Goal: Task Accomplishment & Management: Manage account settings

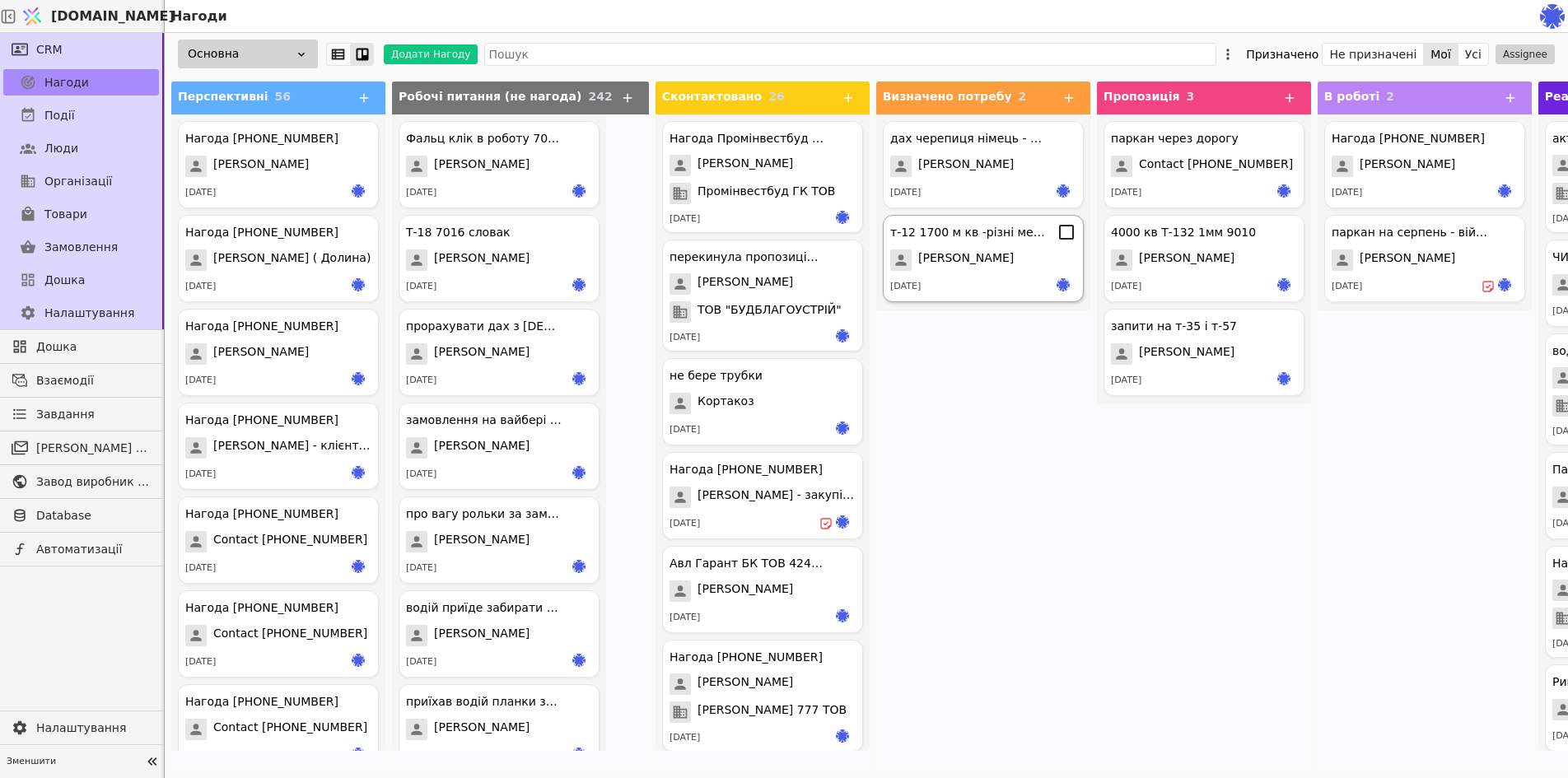
click at [921, 237] on div "т-12 1700 м кв -різні метали" at bounding box center [967, 233] width 156 height 17
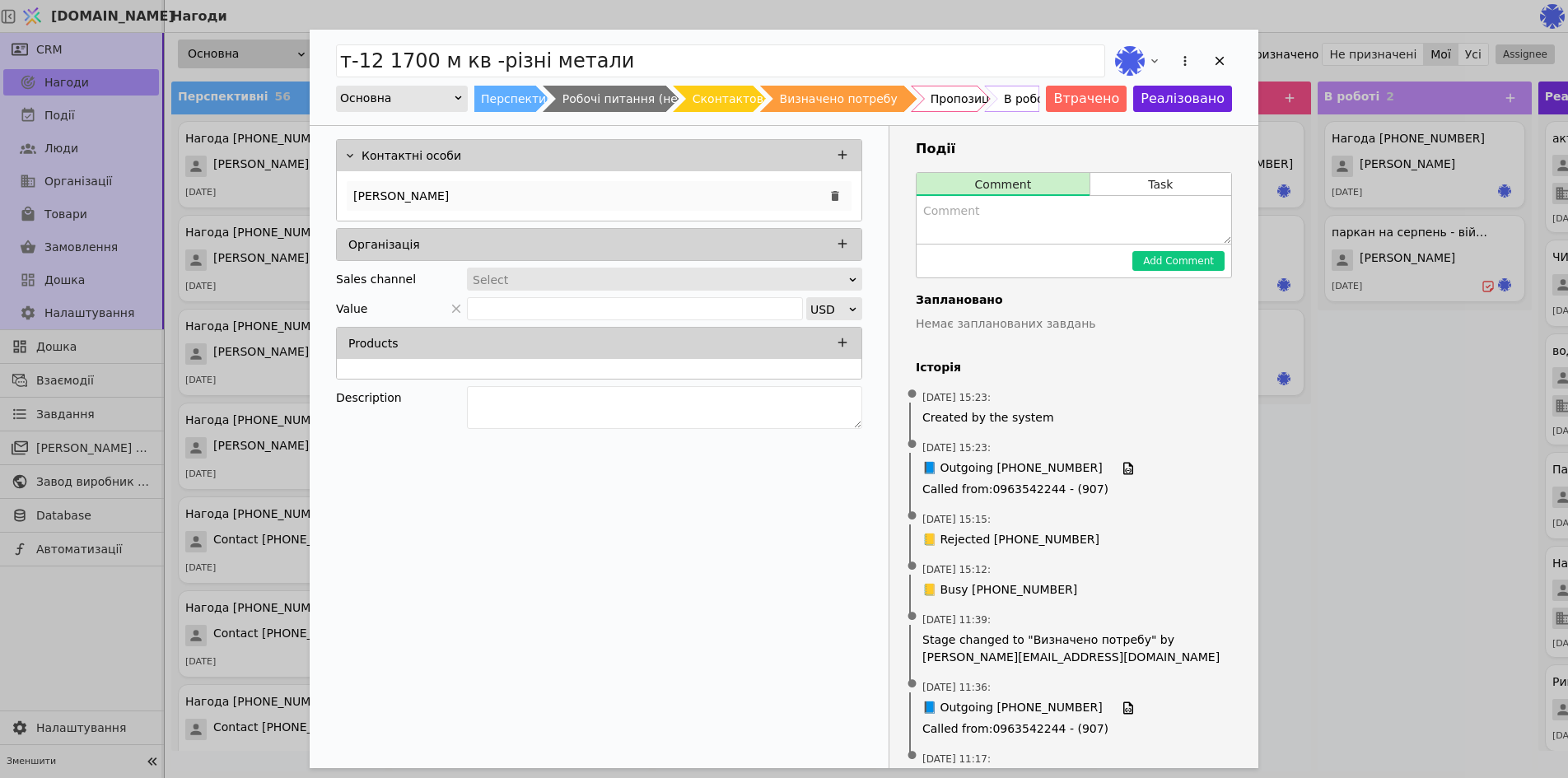
click at [529, 198] on div "[PERSON_NAME]" at bounding box center [598, 196] width 504 height 29
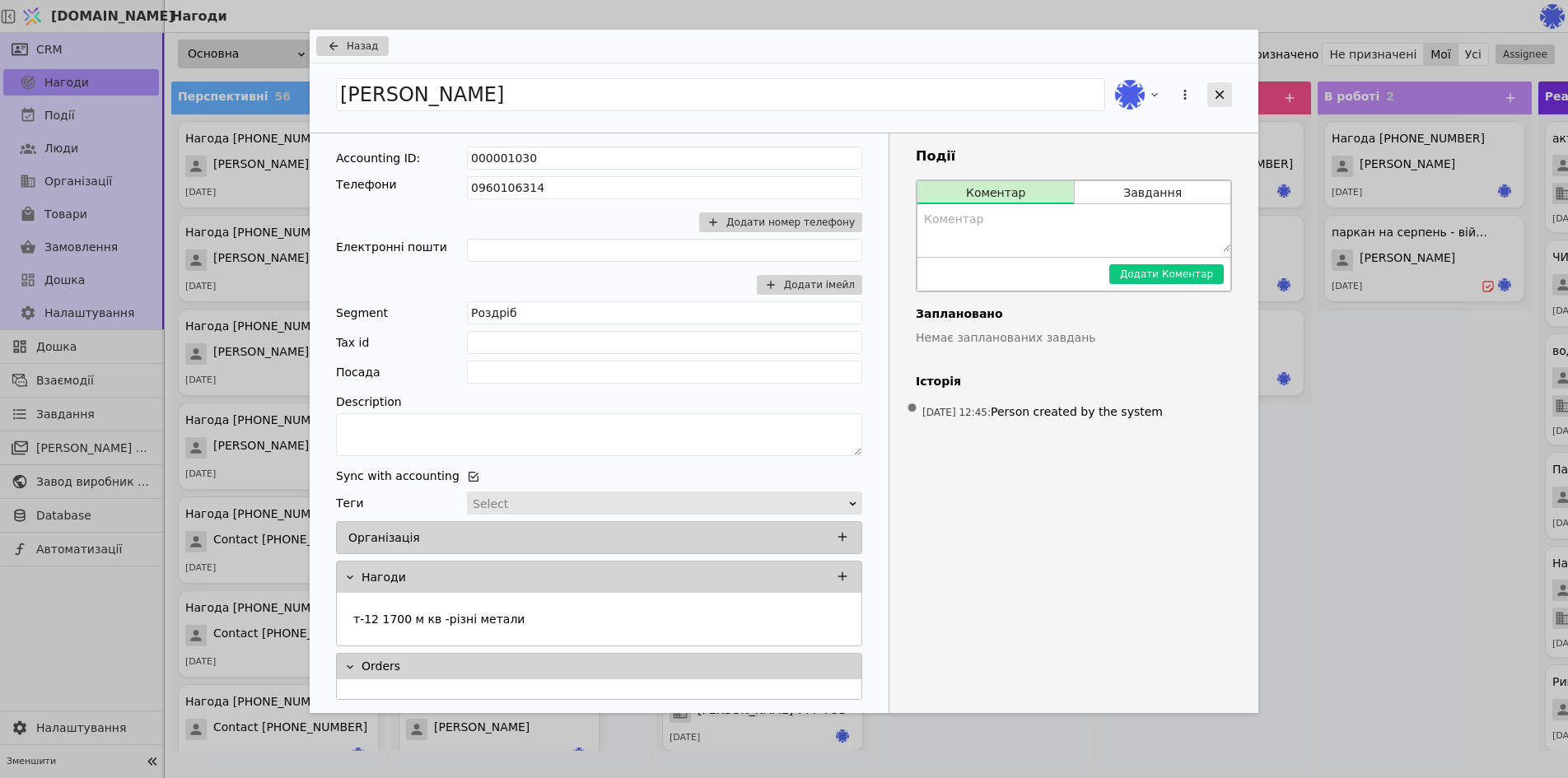
click at [1220, 100] on icon "Add Opportunity" at bounding box center [1219, 94] width 15 height 15
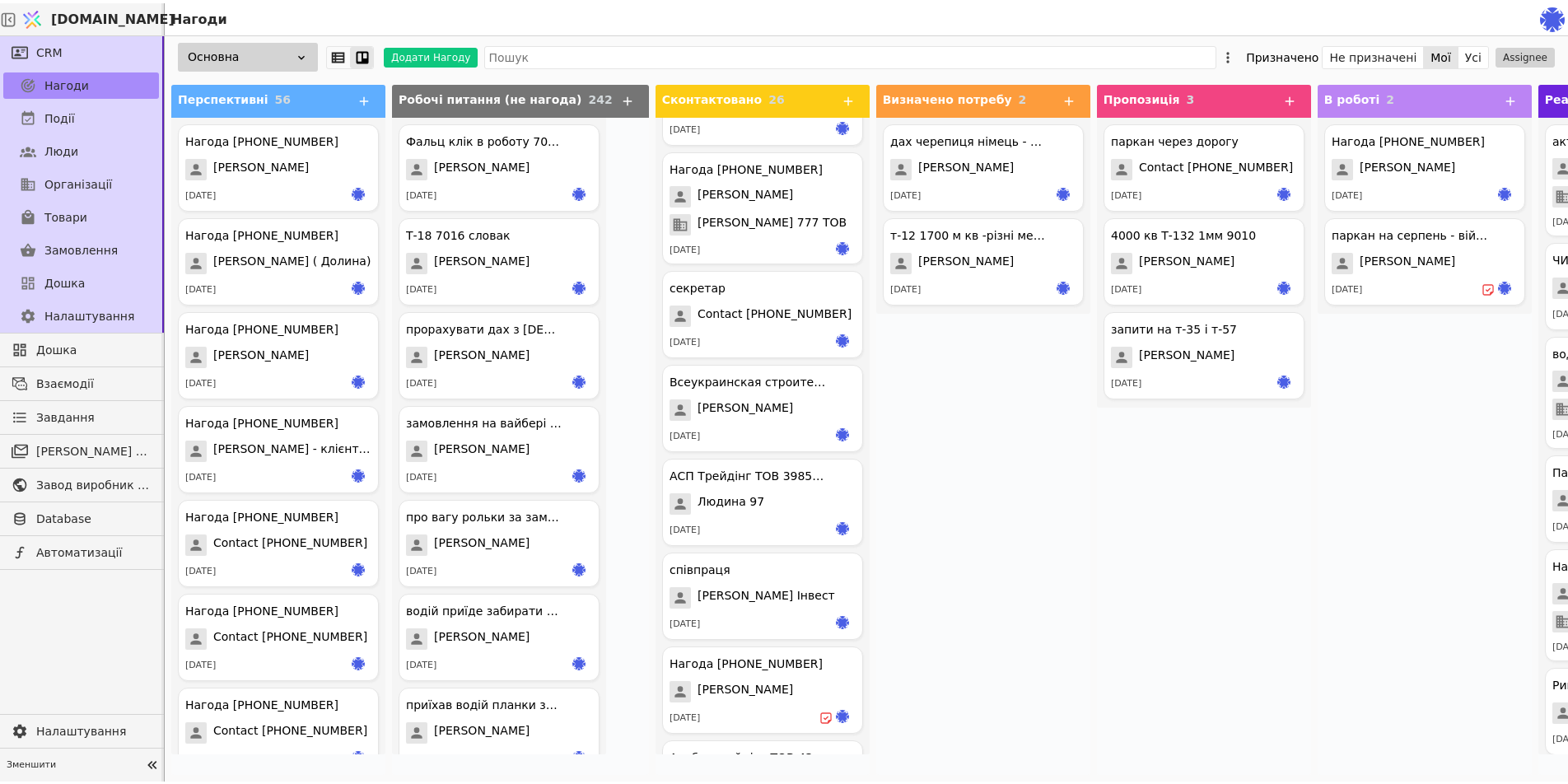
scroll to position [494, 0]
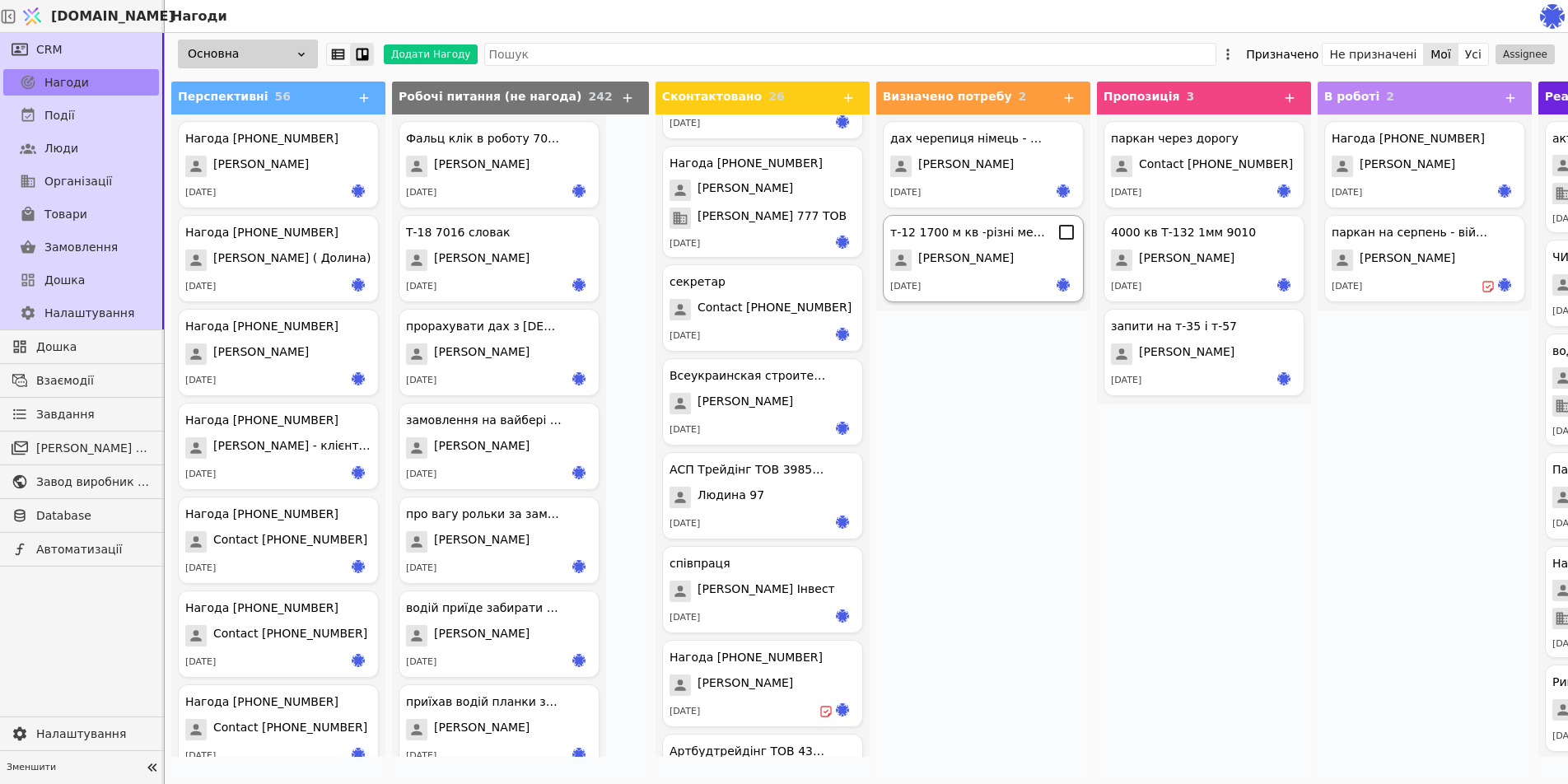
click at [978, 268] on div "[PERSON_NAME]" at bounding box center [983, 260] width 186 height 22
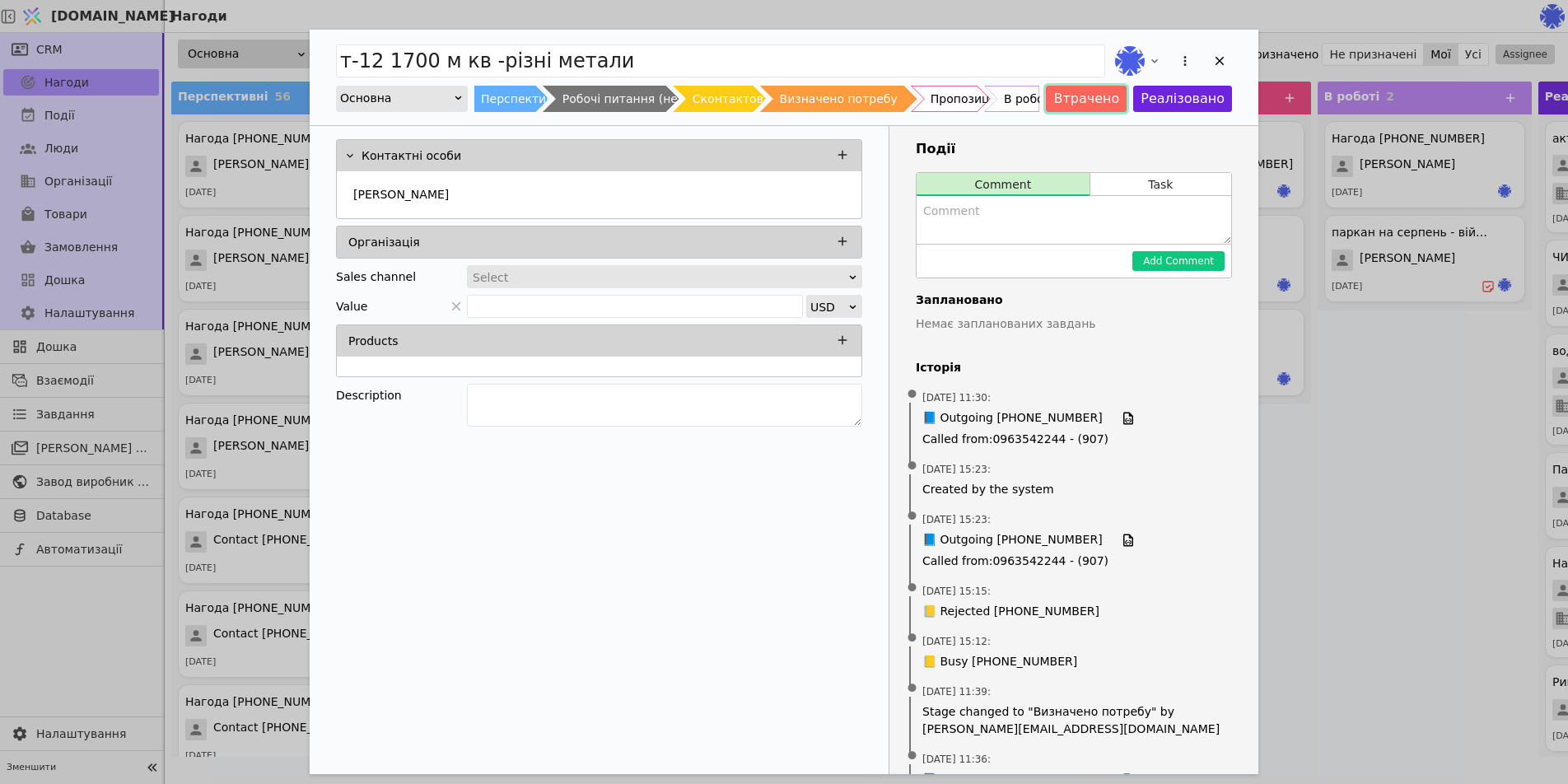
click at [1103, 100] on button "Втрачено" at bounding box center [1086, 98] width 81 height 27
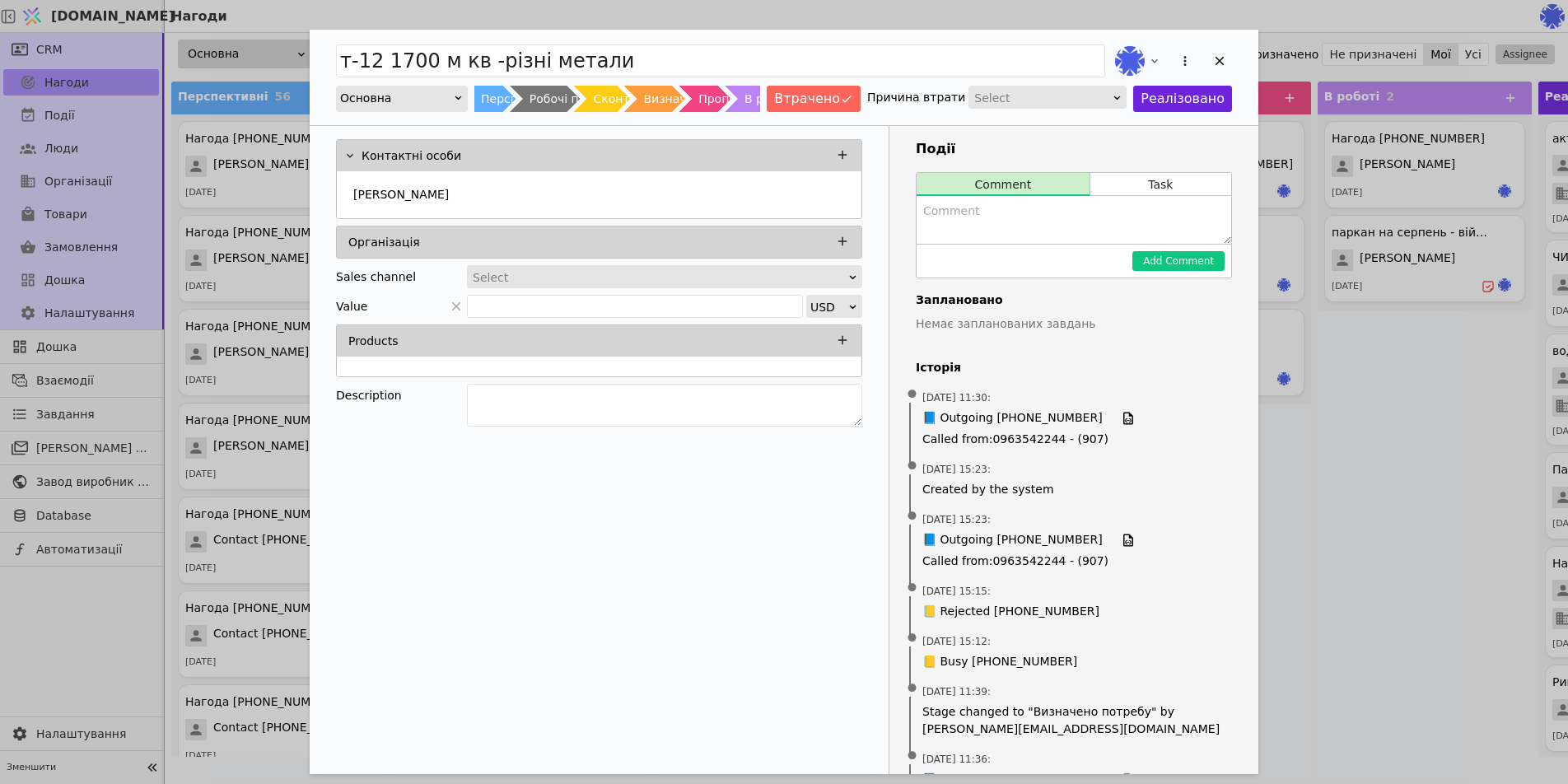
click at [963, 215] on textarea "Add Opportunity" at bounding box center [1073, 219] width 315 height 47
type textarea "поки немає портеби"
click at [1179, 262] on button "Add Comment" at bounding box center [1178, 260] width 92 height 20
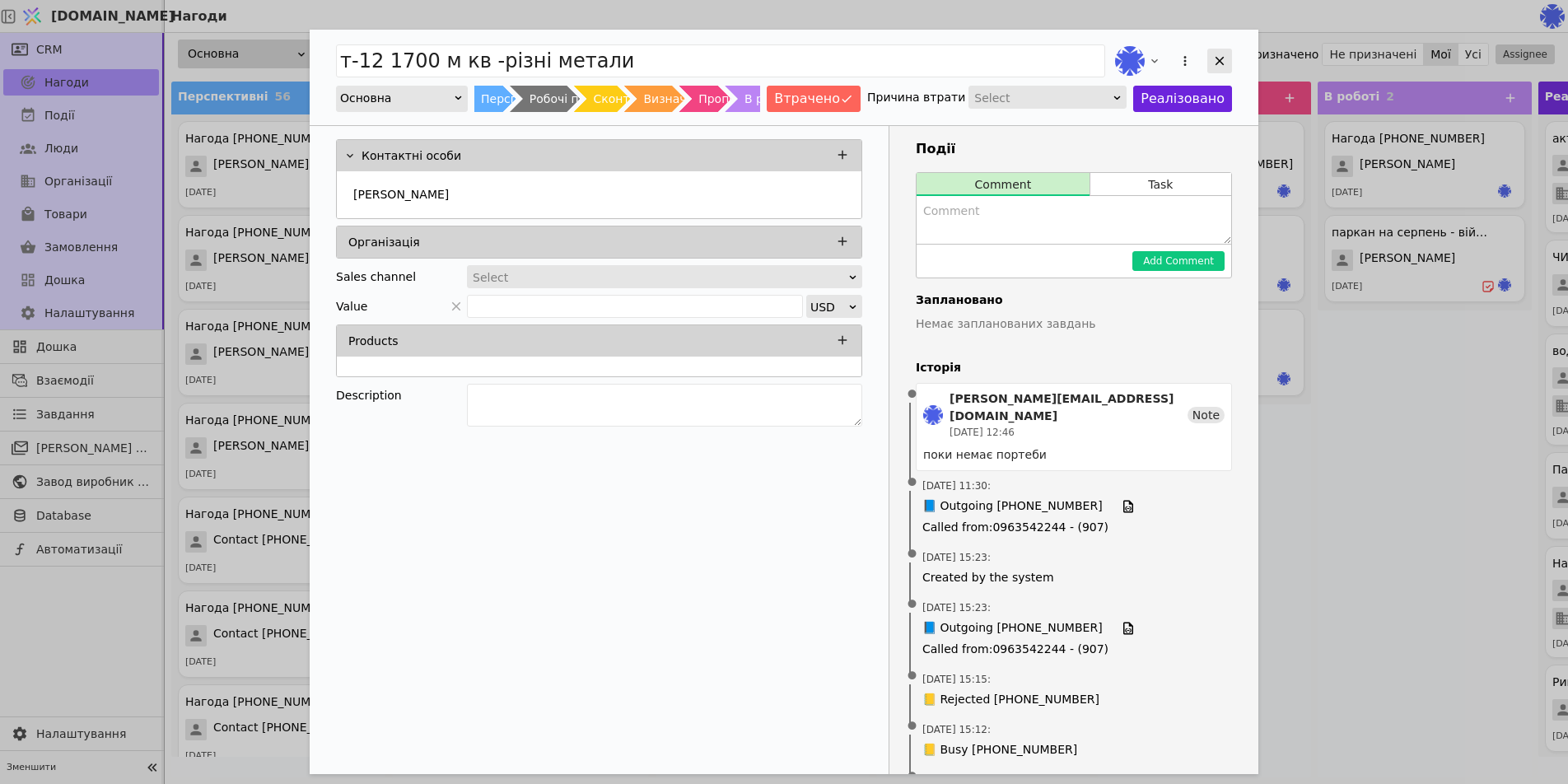
click at [1218, 63] on icon "Add Opportunity" at bounding box center [1220, 61] width 9 height 9
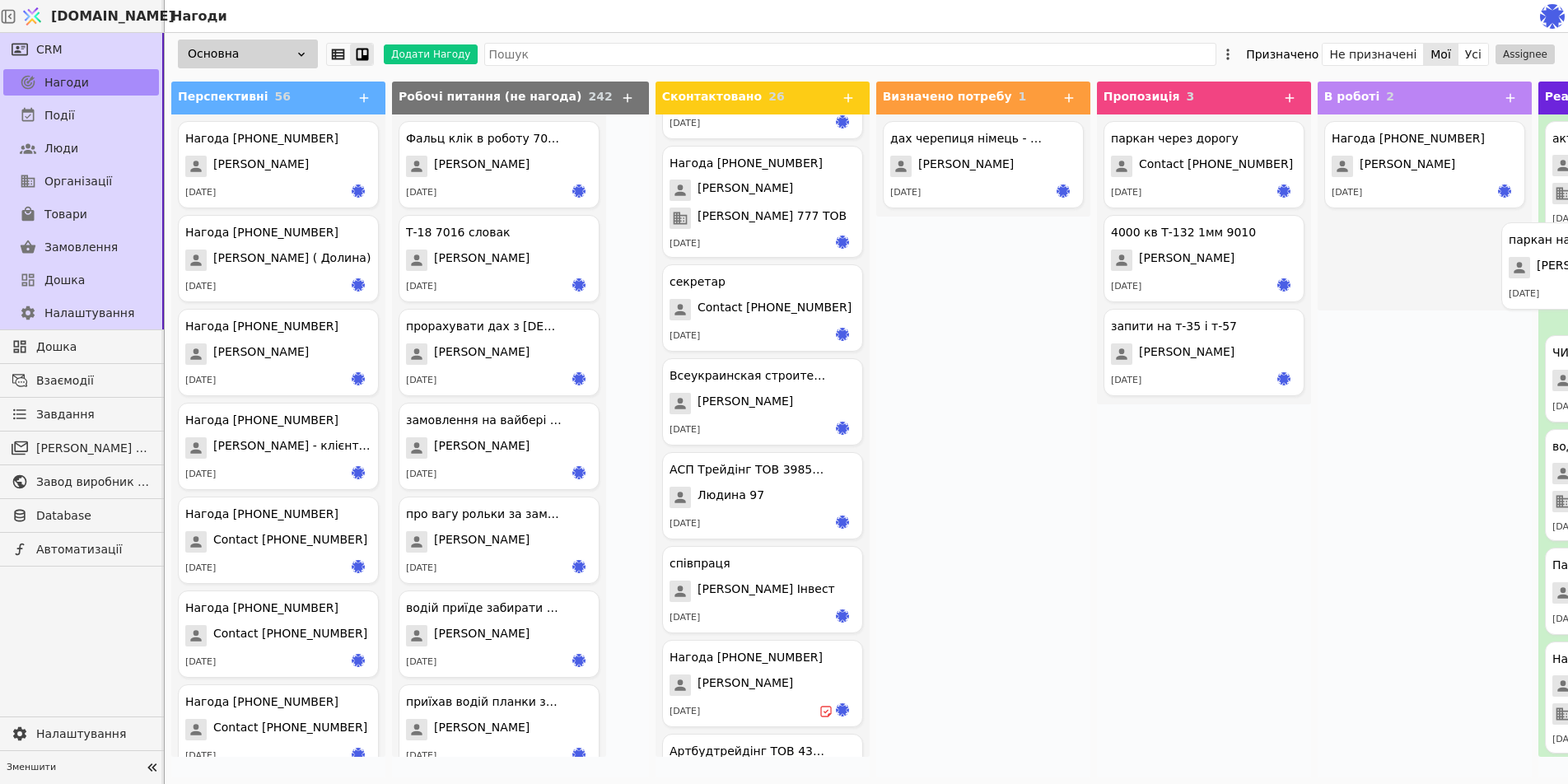
drag, startPoint x: 1353, startPoint y: 270, endPoint x: 1569, endPoint y: 278, distance: 216.1
click at [1168, 367] on div "запити на т-35 і т-57 [PERSON_NAME] [DATE]" at bounding box center [1203, 352] width 201 height 87
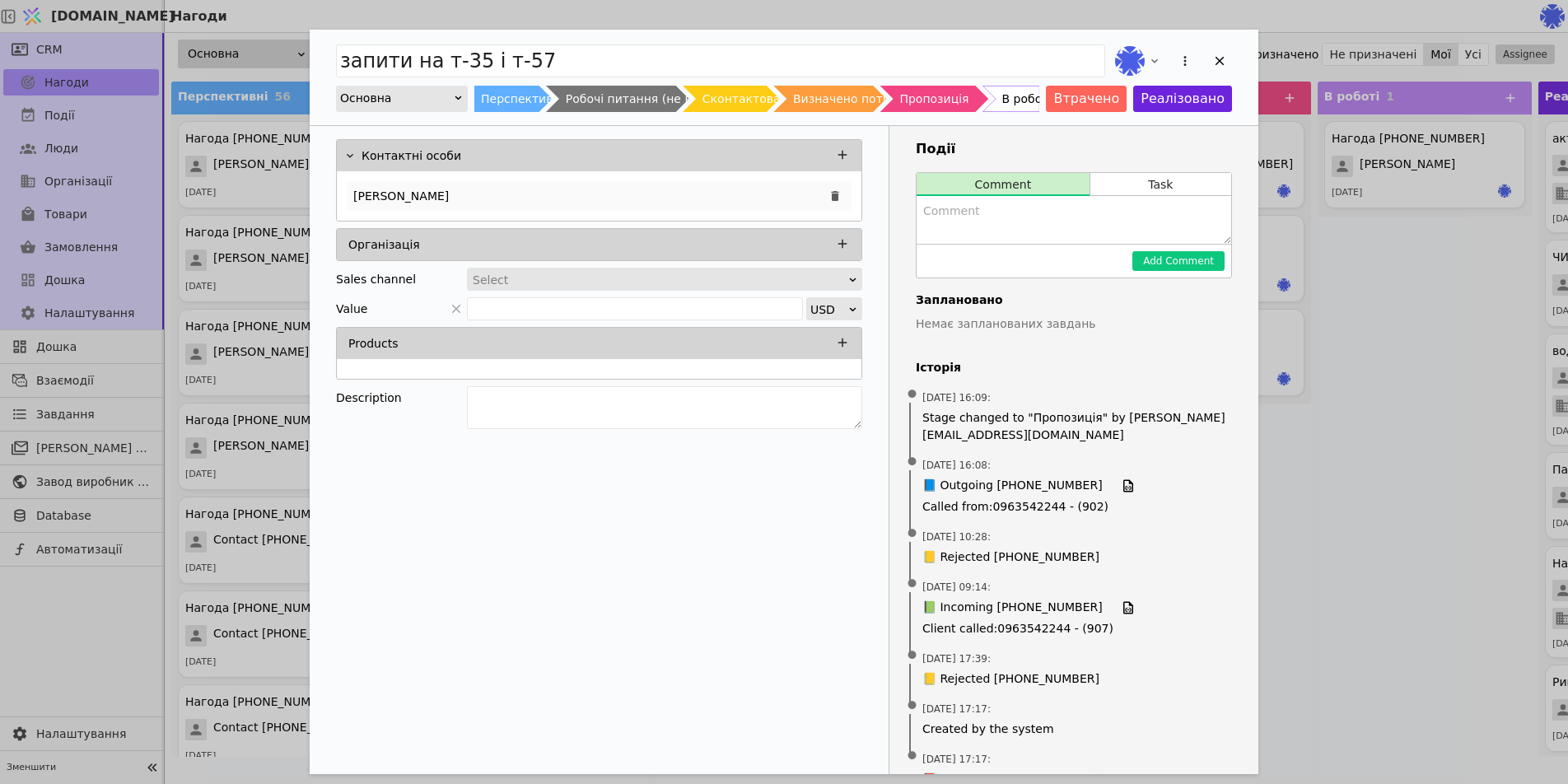
click at [621, 184] on div "[PERSON_NAME]" at bounding box center [598, 196] width 504 height 29
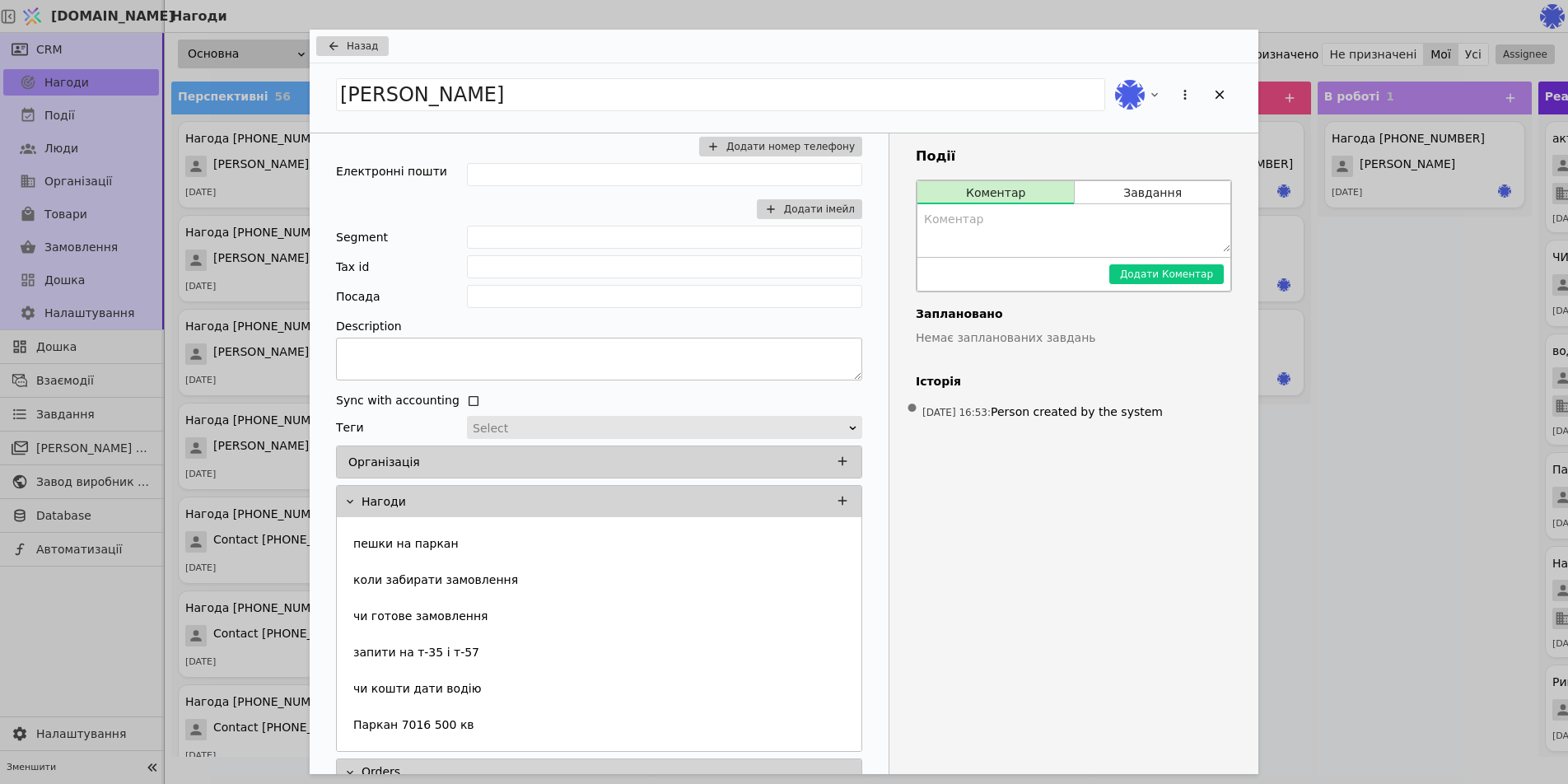
scroll to position [88, 0]
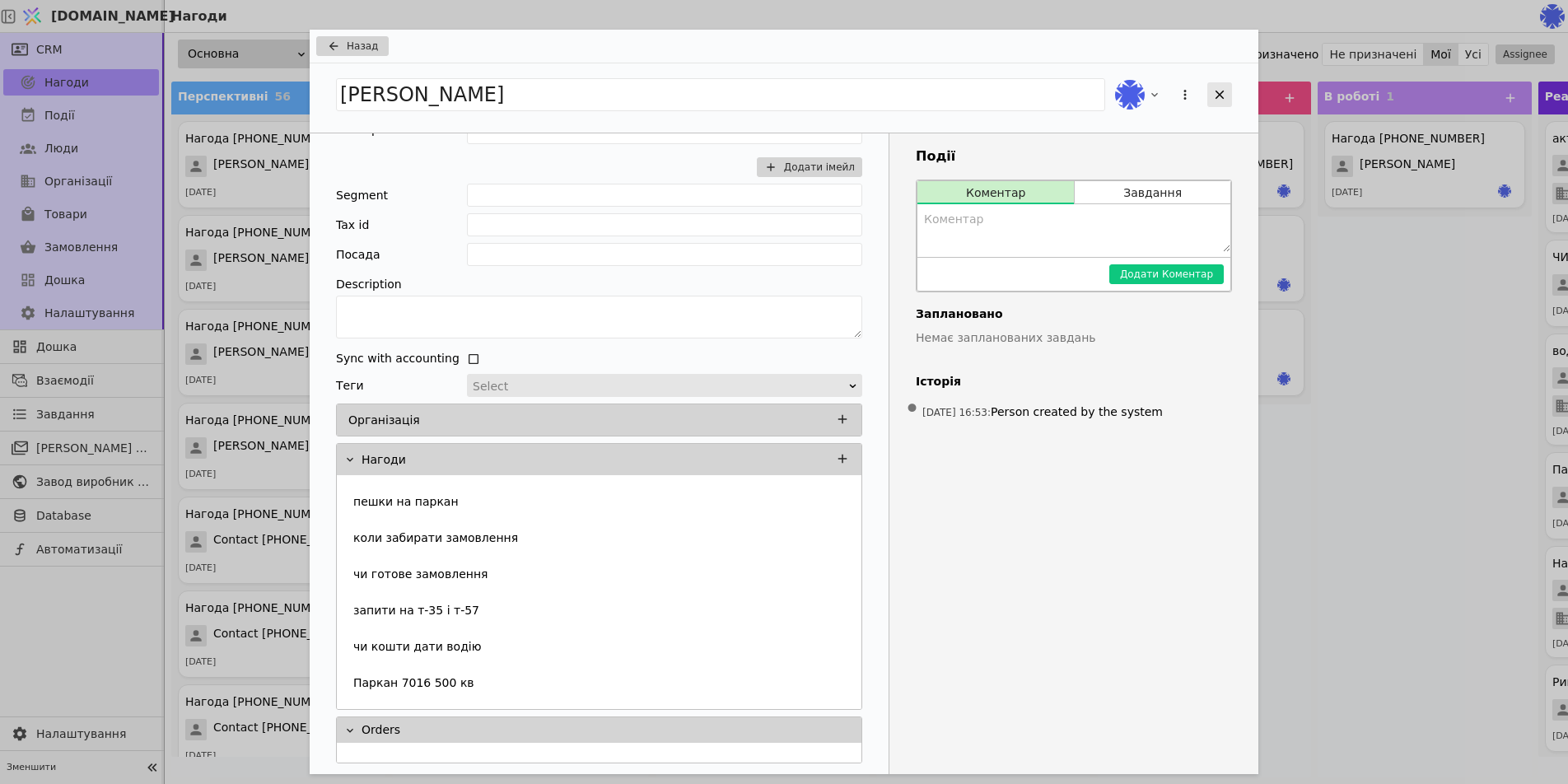
click at [1216, 100] on icon "Add Opportunity" at bounding box center [1219, 94] width 15 height 15
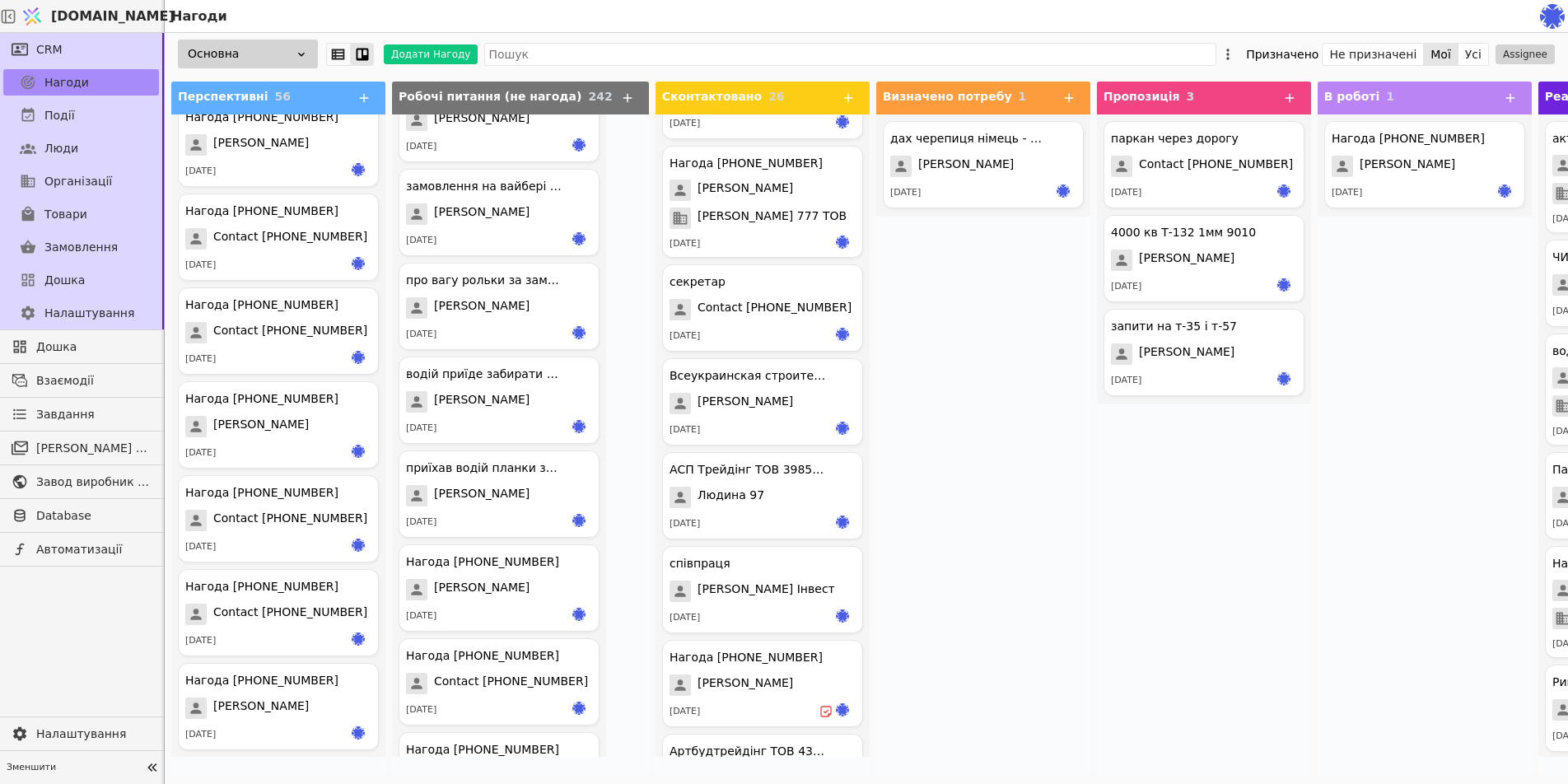
scroll to position [329, 0]
click at [1351, 453] on div "Нагода [PHONE_NUMBER] [PERSON_NAME] [DATE]" at bounding box center [1424, 446] width 214 height 663
